Goal: Communication & Community: Answer question/provide support

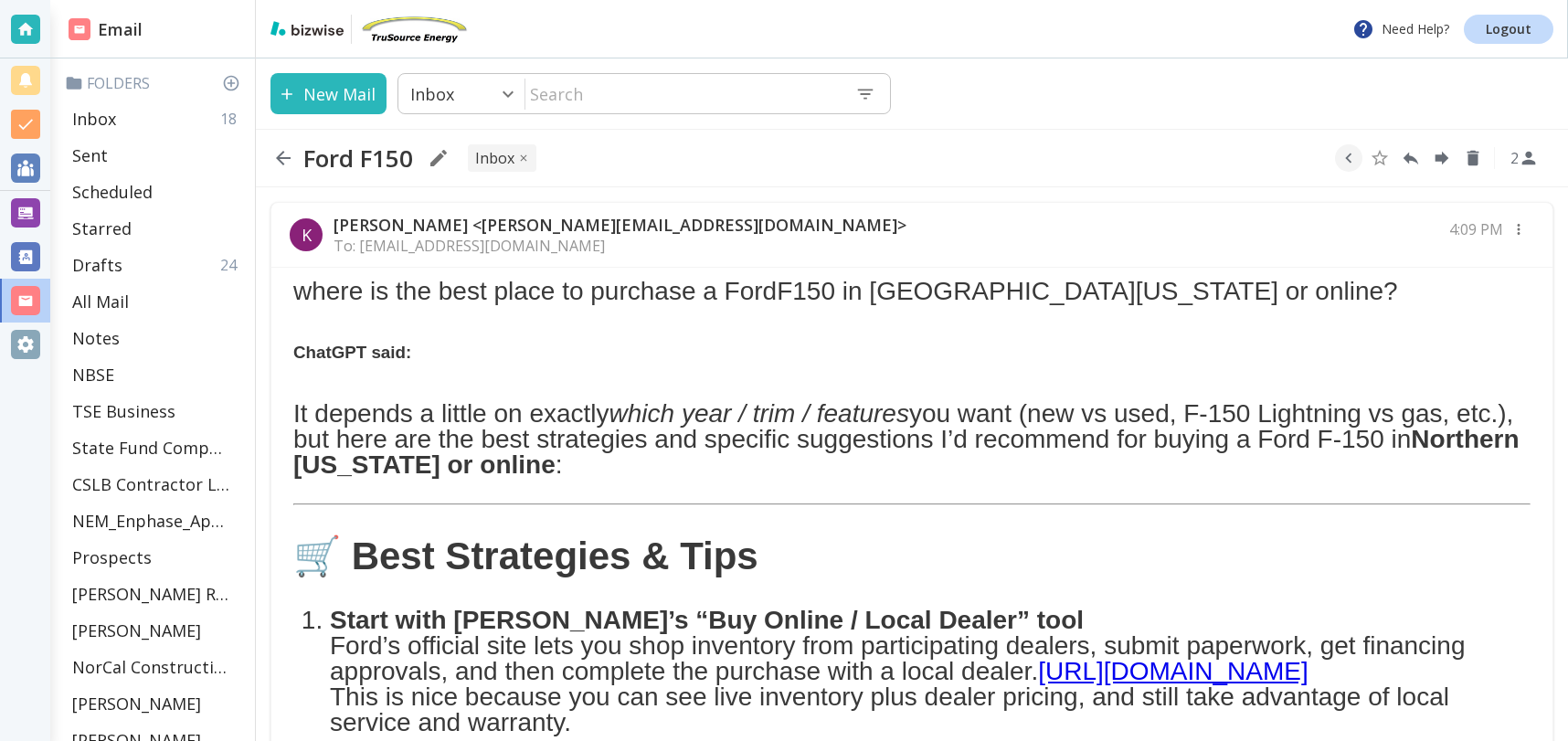
scroll to position [1137, 0]
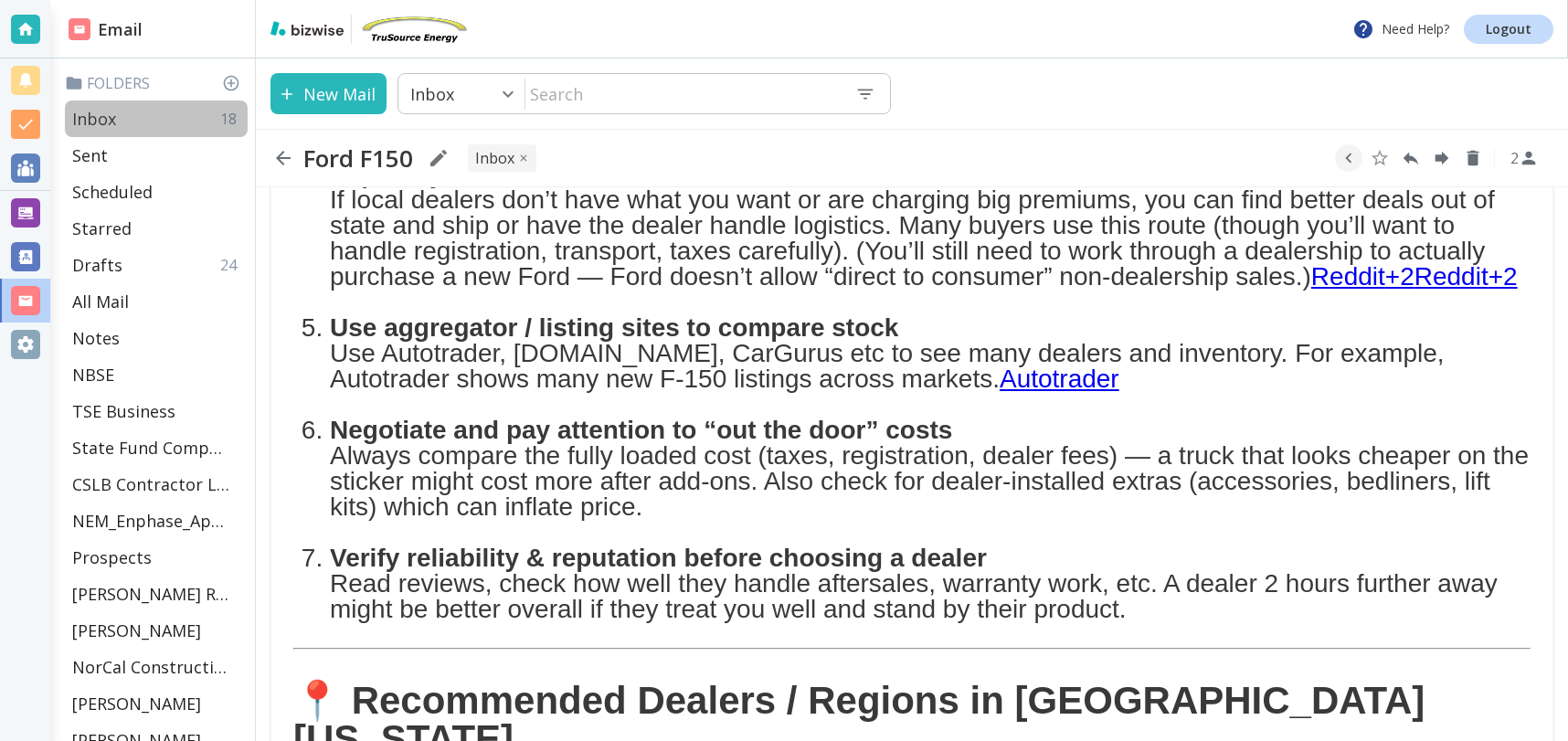
click at [119, 118] on div "Inbox 18" at bounding box center [156, 118] width 182 height 37
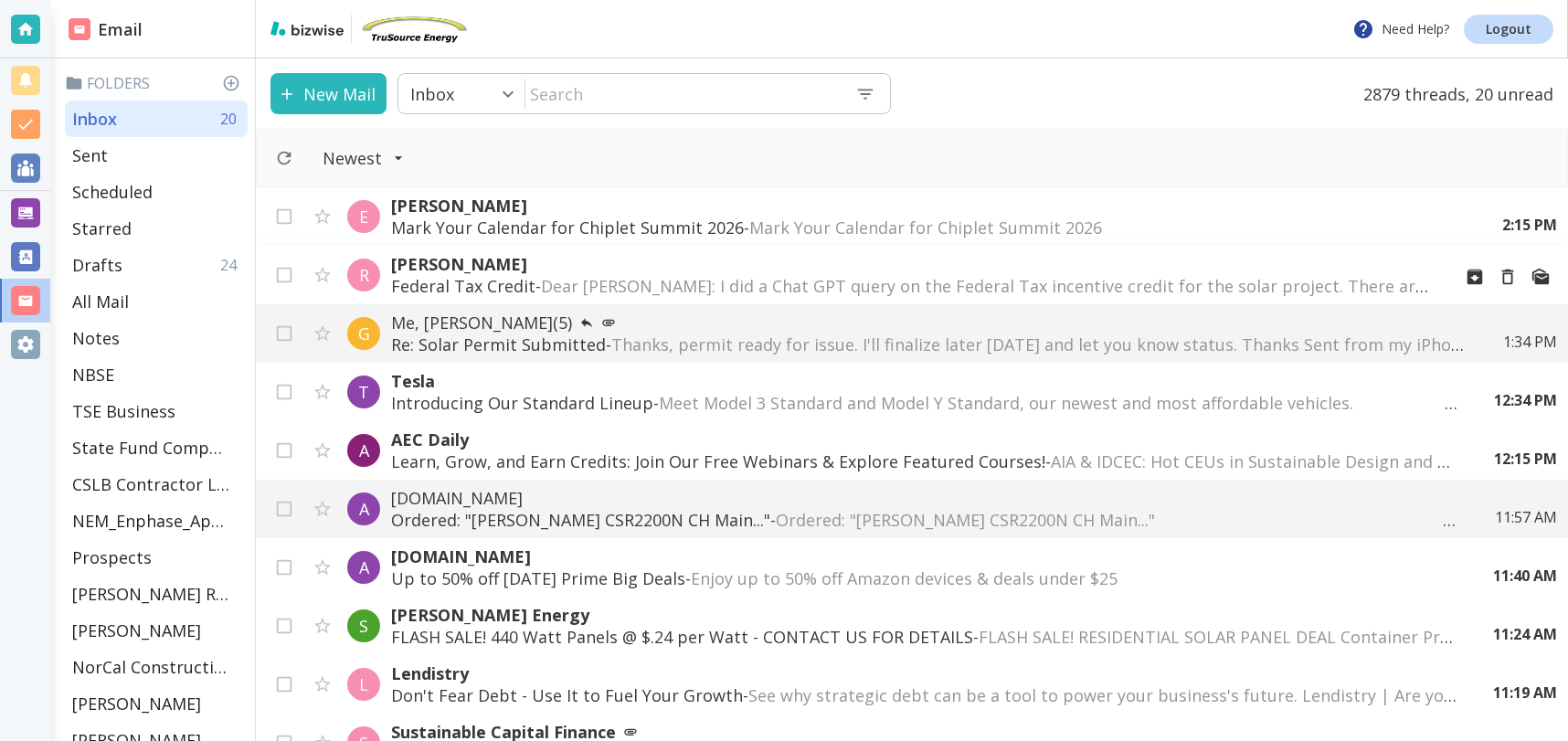
click at [983, 284] on span "Dear Tony: I did a Chat GPT query on the Federal Tax incentive credit for the s…" at bounding box center [1356, 286] width 1631 height 22
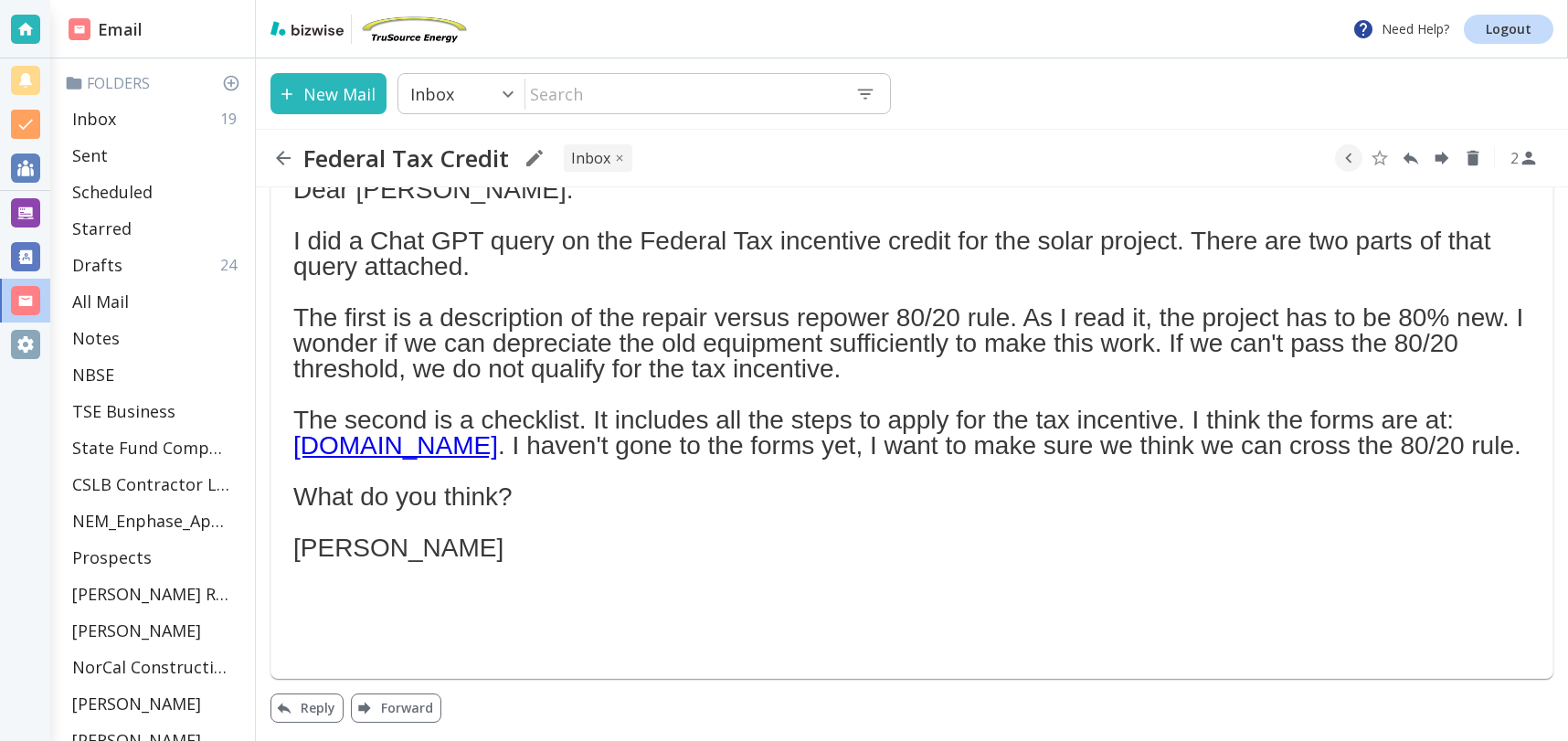
scroll to position [127, 0]
click at [319, 709] on button "Reply" at bounding box center [307, 708] width 73 height 29
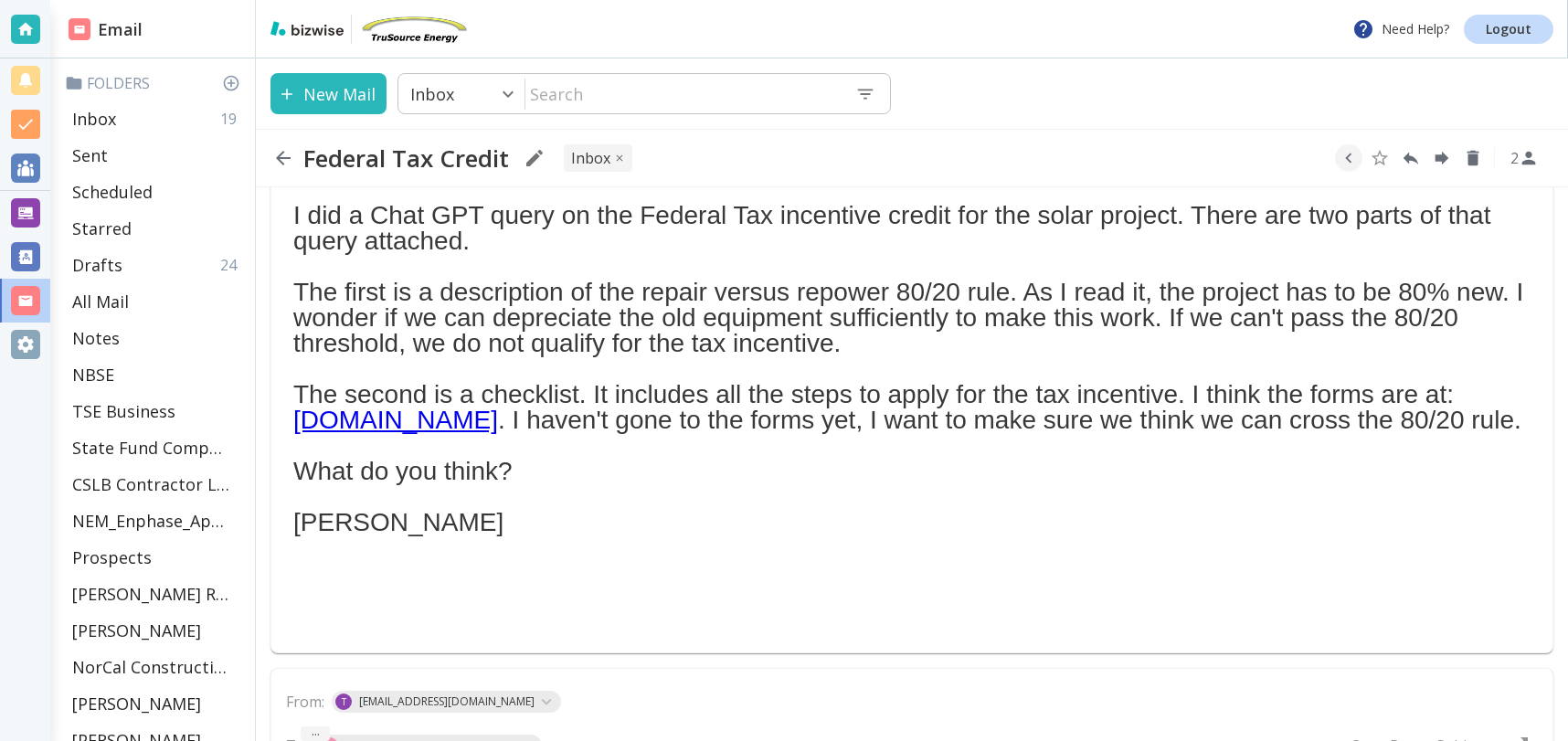
scroll to position [311, 0]
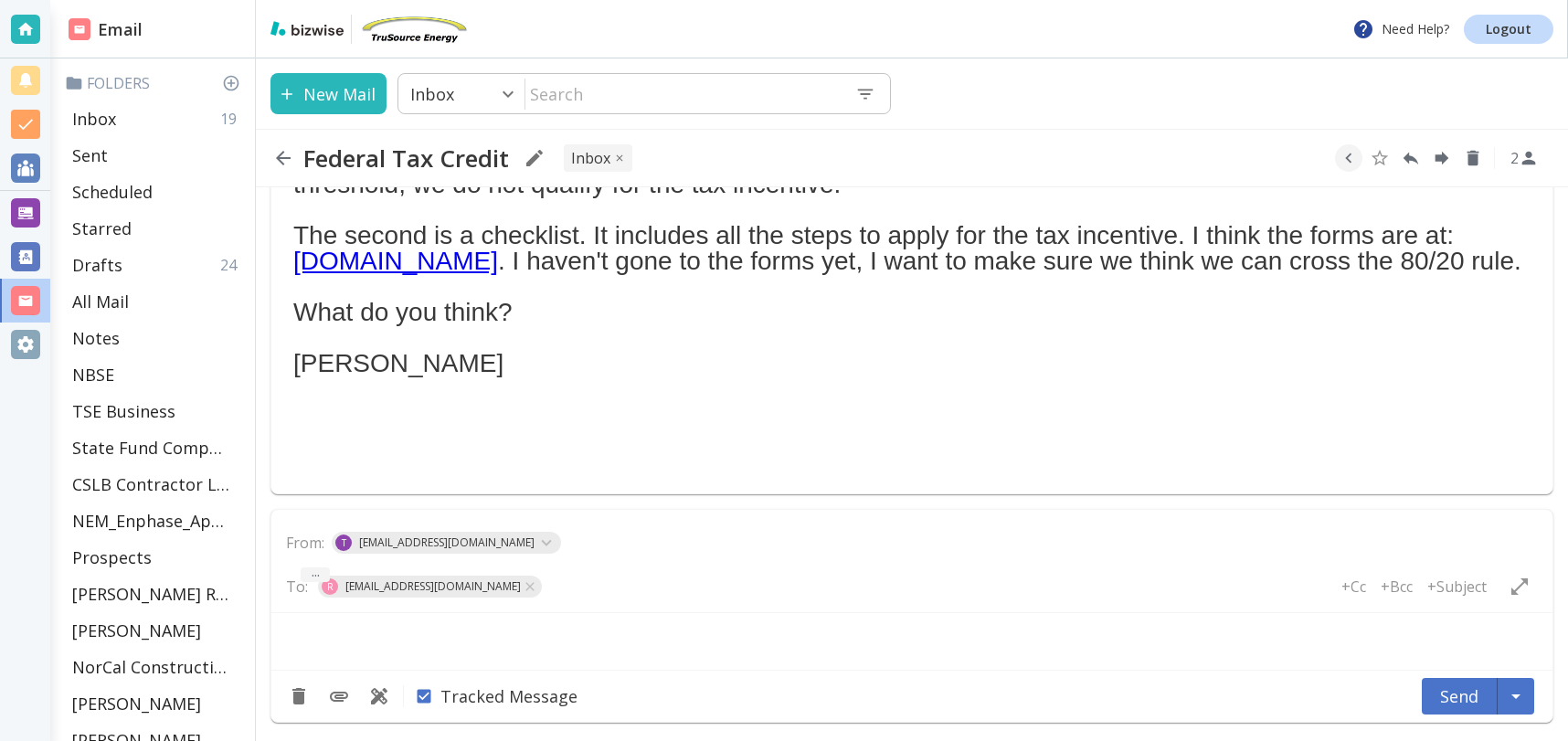
type textarea "<div class="bizwise_content"></div><div class="gmail_signature"><br>--<br><p>Th…"
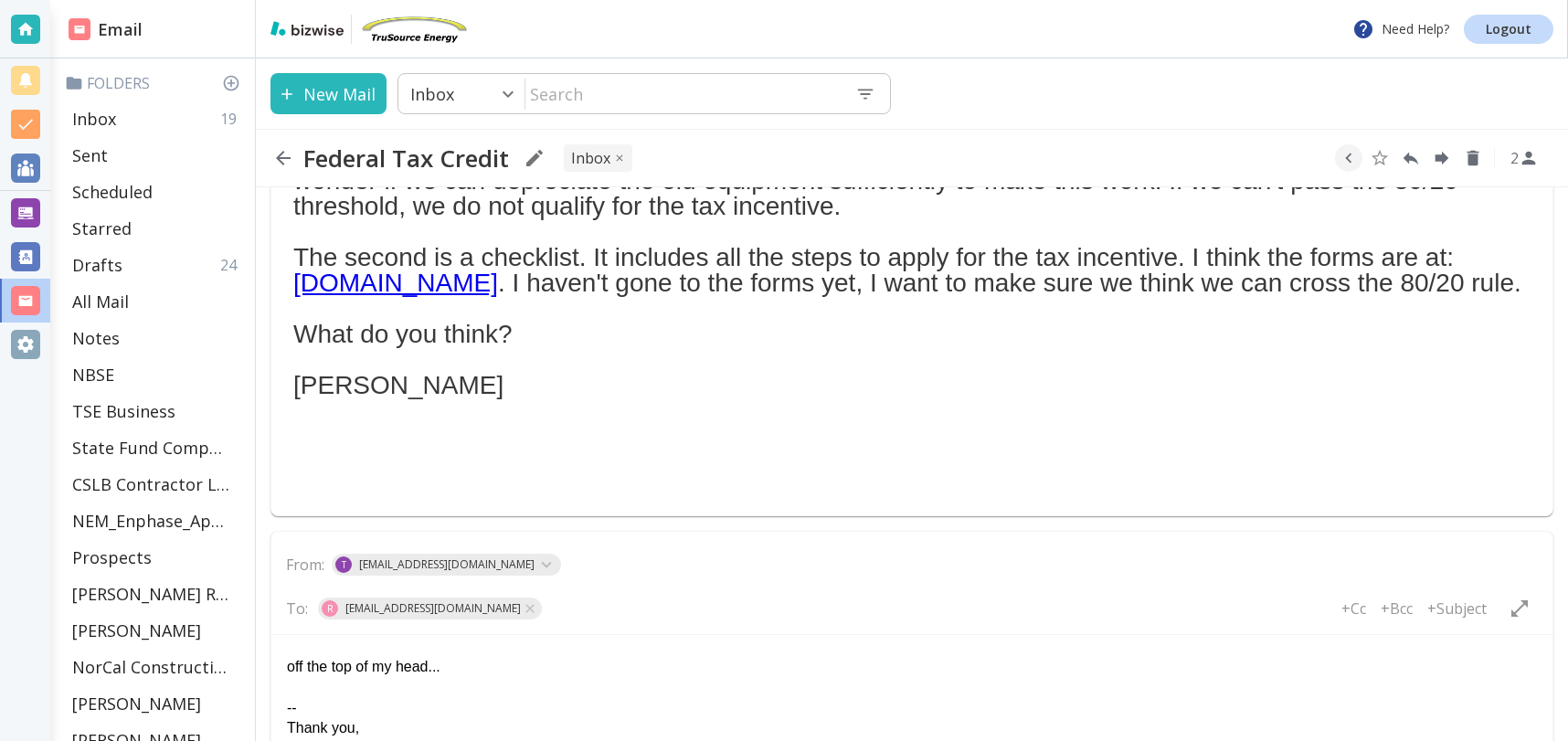
scroll to position [0, 0]
